Goal: Communication & Community: Connect with others

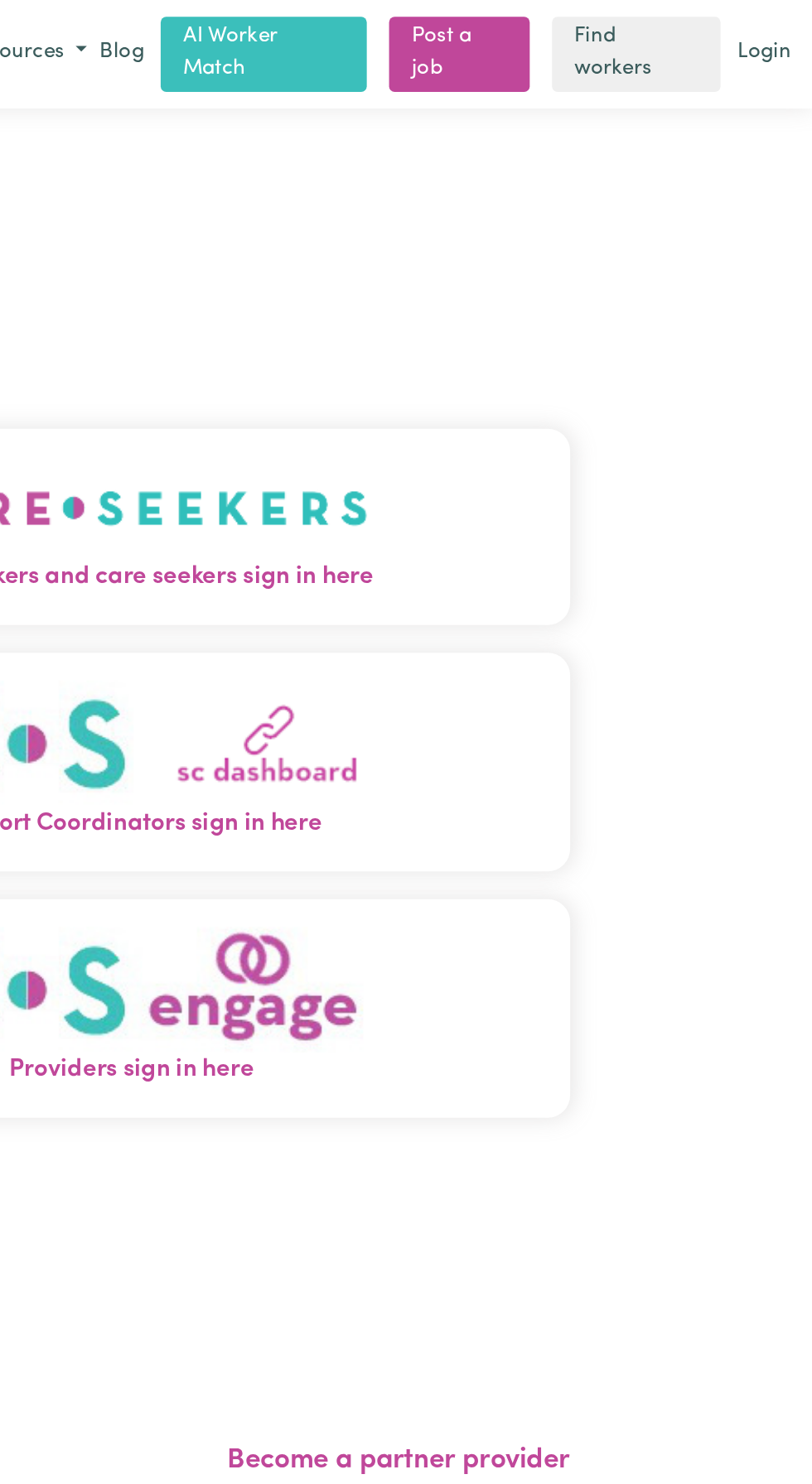
click at [506, 323] on img "Care workers and care seekers sign in here" at bounding box center [406, 302] width 283 height 61
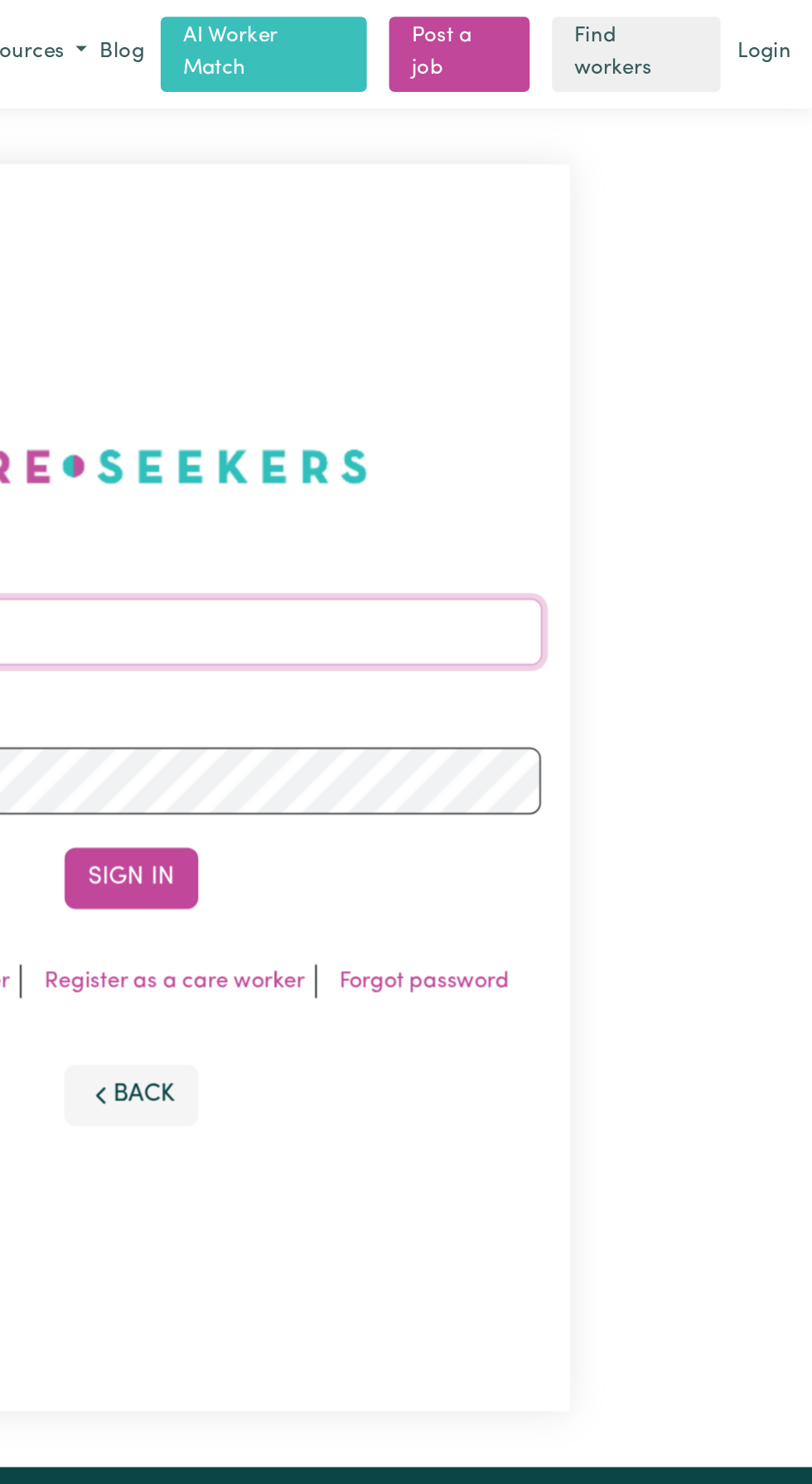
click at [470, 396] on input "Email address" at bounding box center [406, 376] width 487 height 40
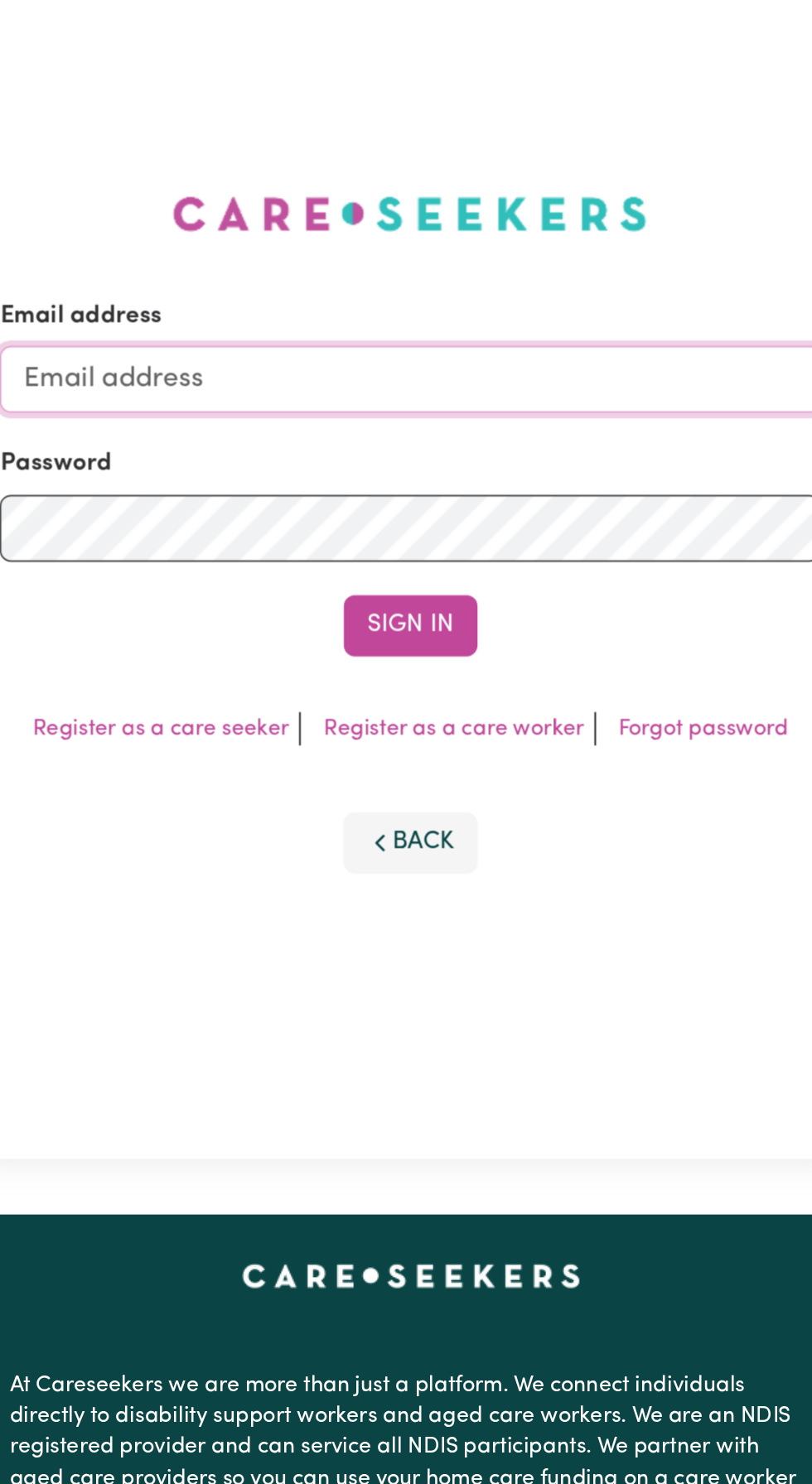
type input "[EMAIL_ADDRESS][DOMAIN_NAME]"
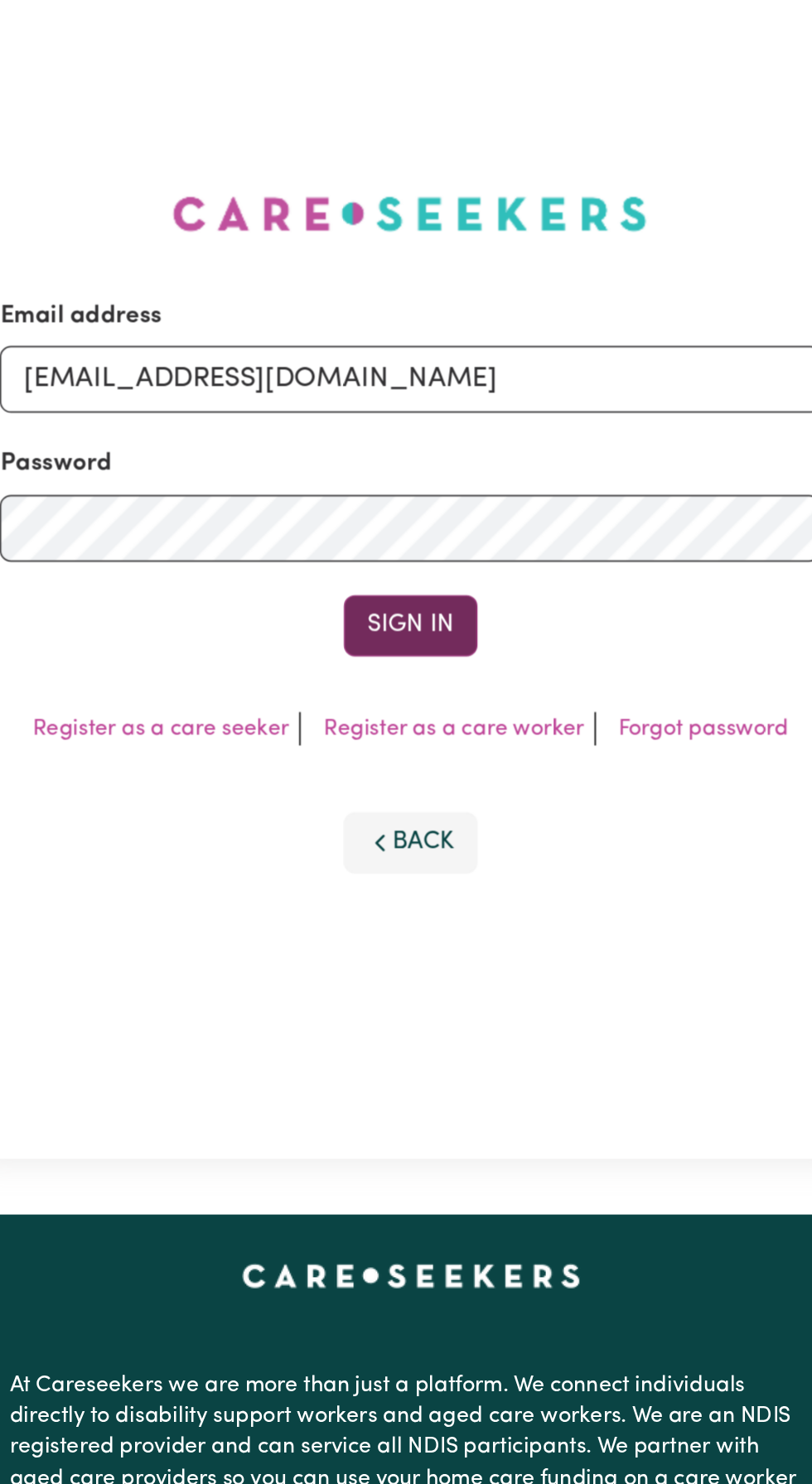
click at [408, 532] on button "Sign In" at bounding box center [406, 522] width 79 height 36
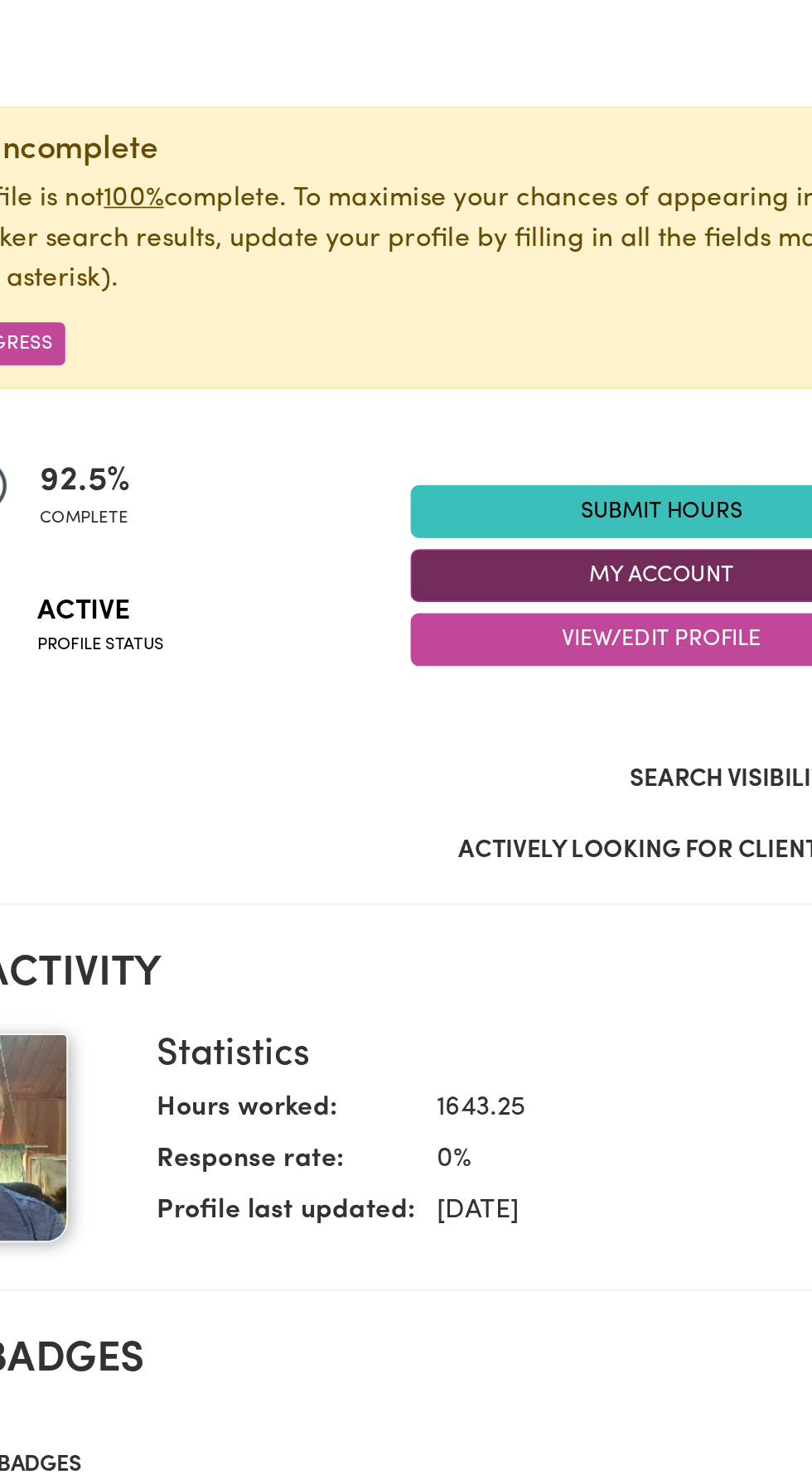
click at [556, 491] on button "My Account" at bounding box center [554, 493] width 299 height 32
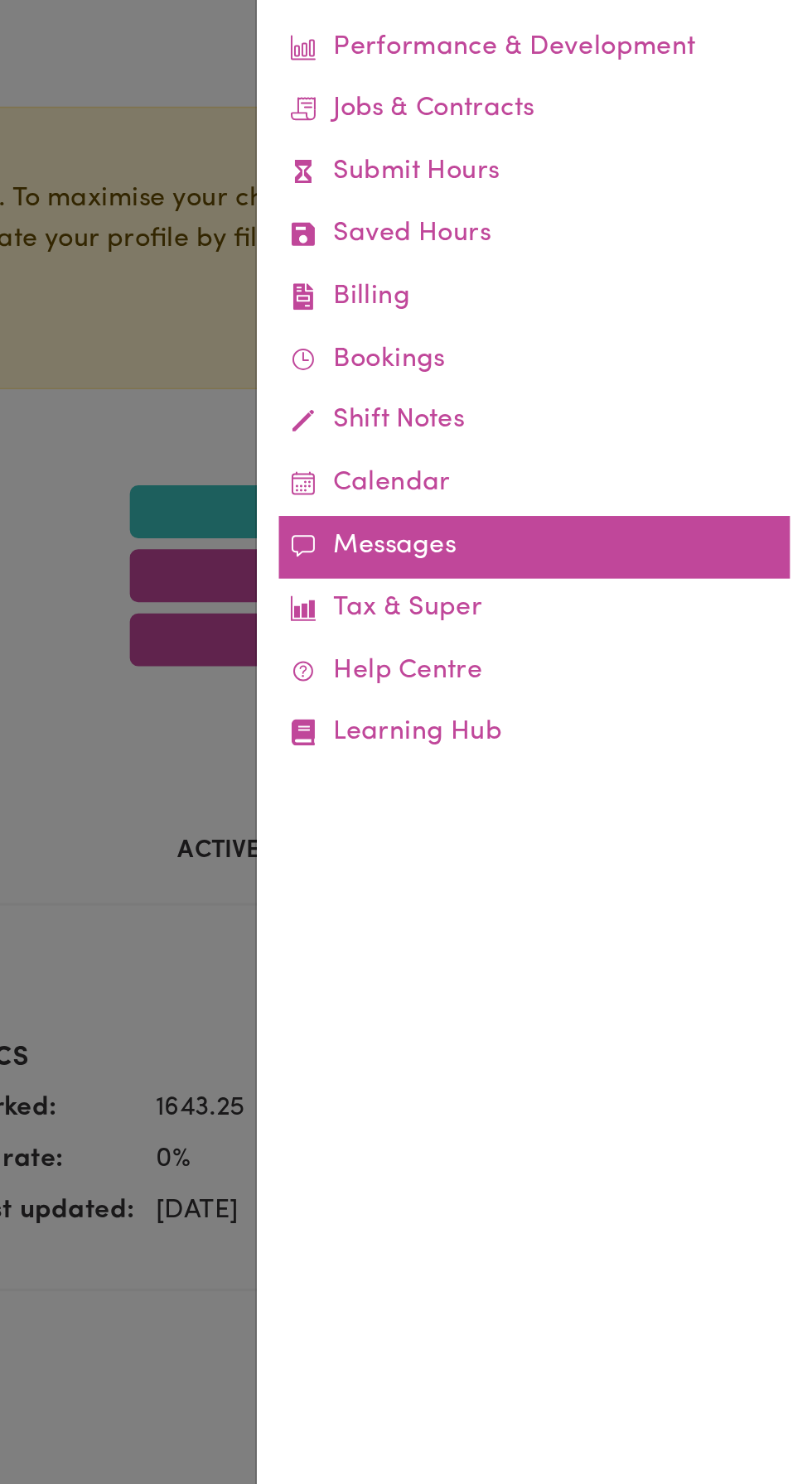
click at [584, 473] on link "Messages" at bounding box center [646, 475] width 304 height 37
